Goal: Find contact information: Find contact information

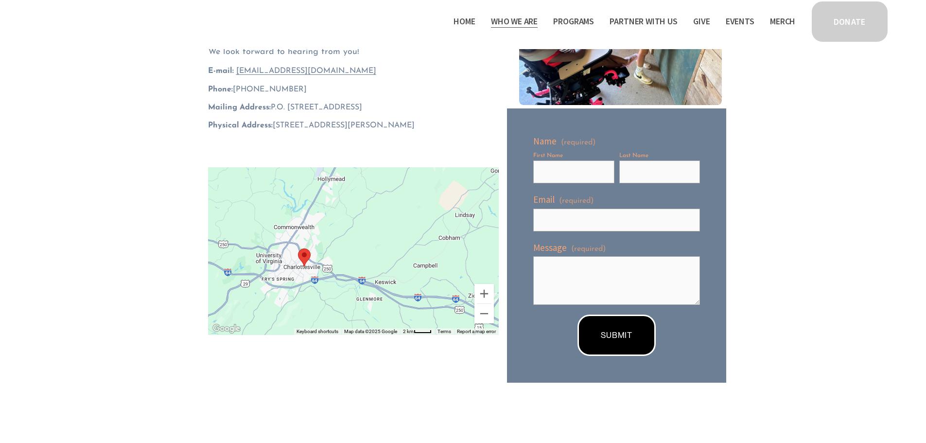
scroll to position [195, 0]
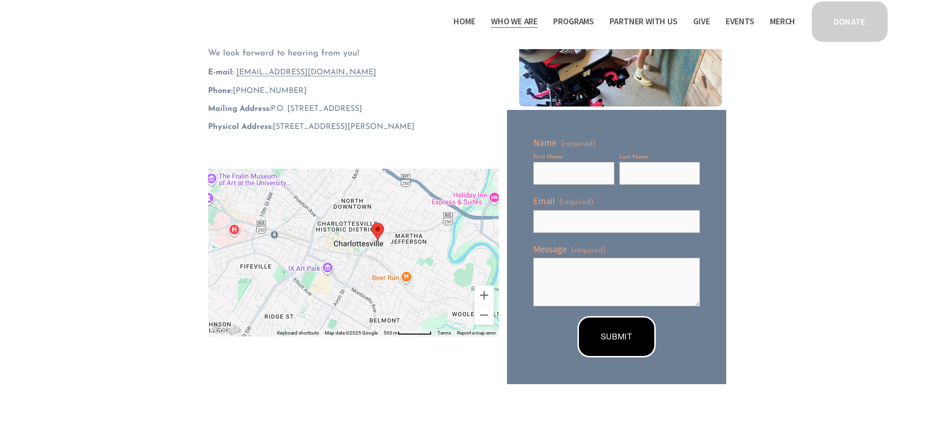
drag, startPoint x: 315, startPoint y: 266, endPoint x: 302, endPoint y: 165, distance: 101.4
click at [302, 165] on div "← Move left → Move right ↑ Move up ↓ Move down + Zoom in - Zoom out Home Jump l…" at bounding box center [353, 252] width 307 height 184
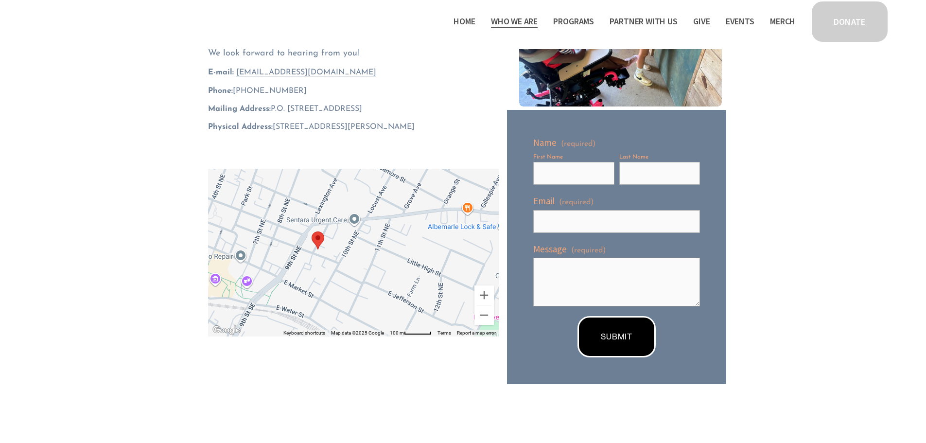
drag, startPoint x: 389, startPoint y: 233, endPoint x: 317, endPoint y: 296, distance: 96.2
click at [326, 324] on div at bounding box center [353, 253] width 291 height 168
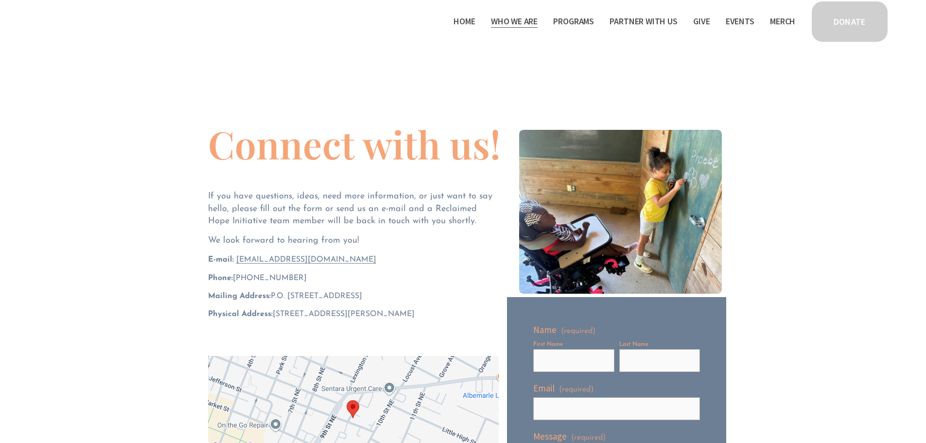
scroll to position [0, 0]
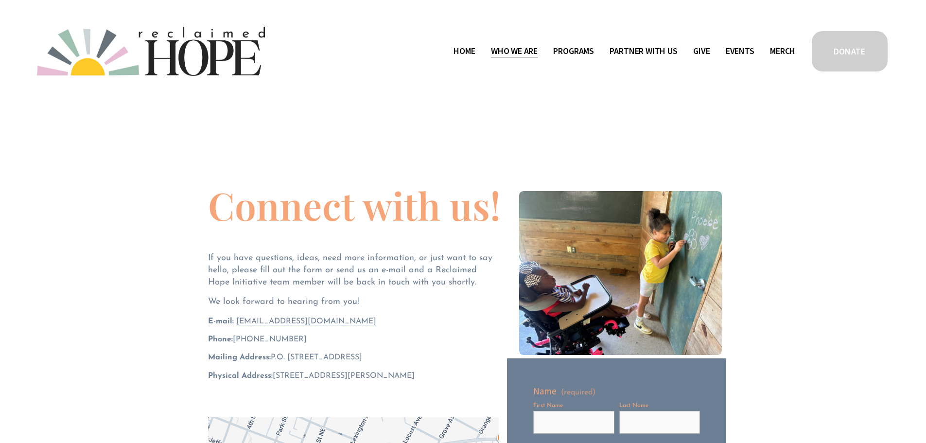
click at [0, 0] on span "Staff & Board" at bounding box center [0, 0] width 0 height 0
